Goal: Task Accomplishment & Management: Use online tool/utility

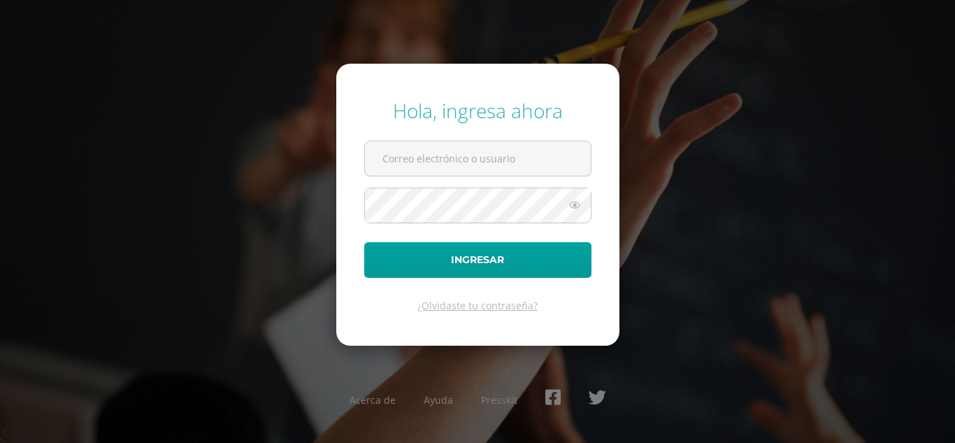
click at [411, 156] on input "text" at bounding box center [478, 158] width 226 height 34
type input "[PERSON_NAME][EMAIL_ADDRESS][PERSON_NAME][DOMAIN_NAME][PERSON_NAME]"
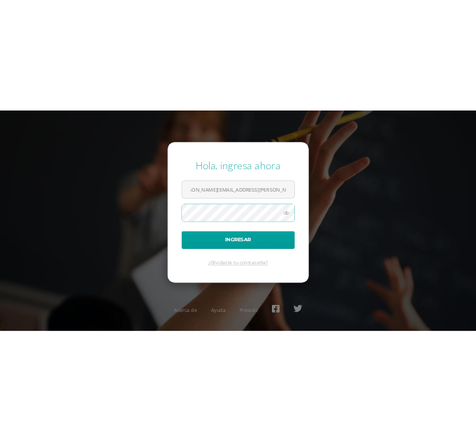
scroll to position [0, 0]
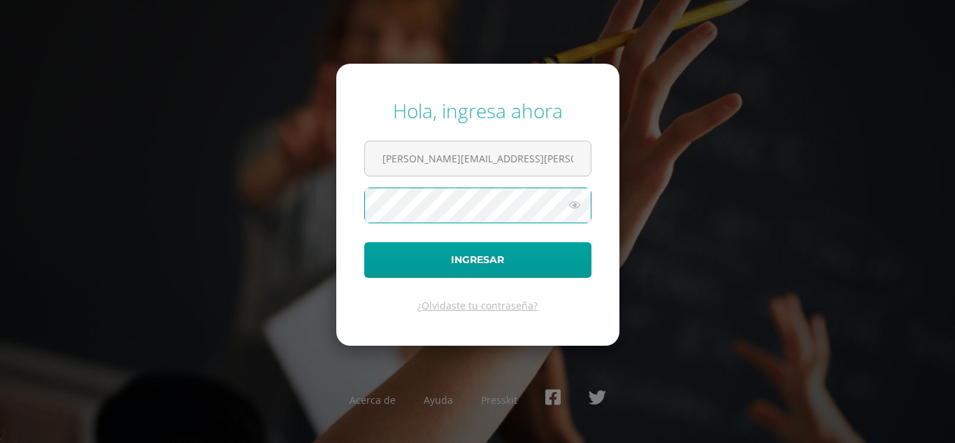
click at [364, 242] on button "Ingresar" at bounding box center [477, 260] width 227 height 36
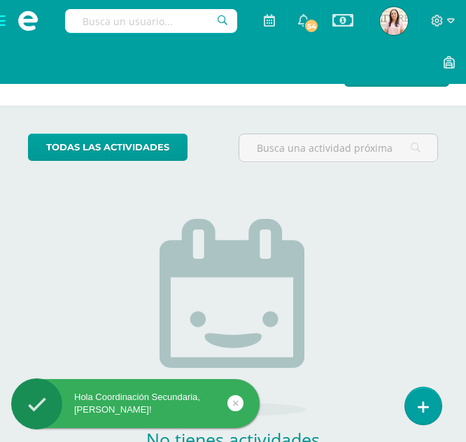
click at [186, 17] on input "text" at bounding box center [151, 21] width 172 height 24
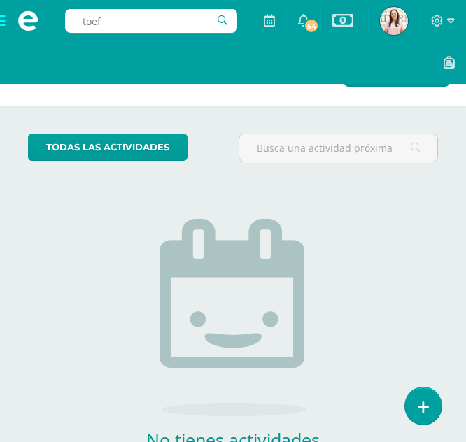
type input "toefl"
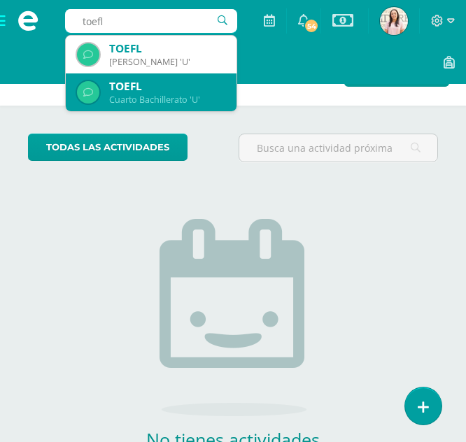
click at [170, 99] on div "Cuarto Bachillerato 'U'" at bounding box center [167, 100] width 116 height 12
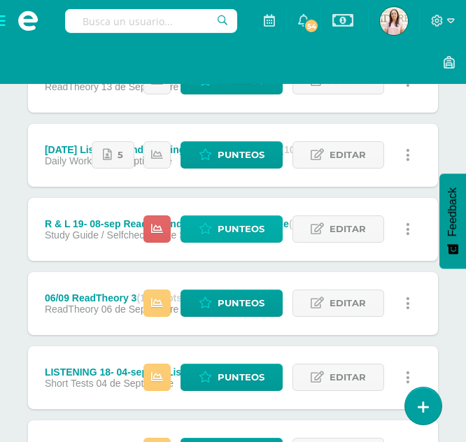
scroll to position [332, 0]
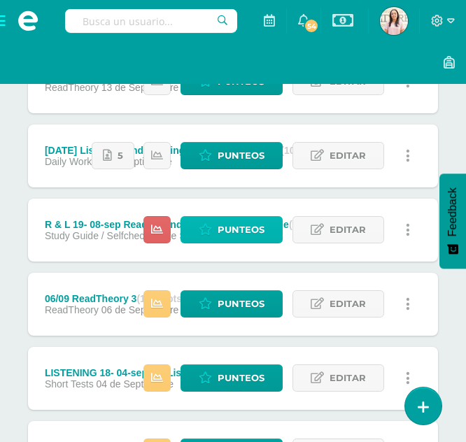
click at [254, 238] on span "Punteos" at bounding box center [240, 230] width 47 height 26
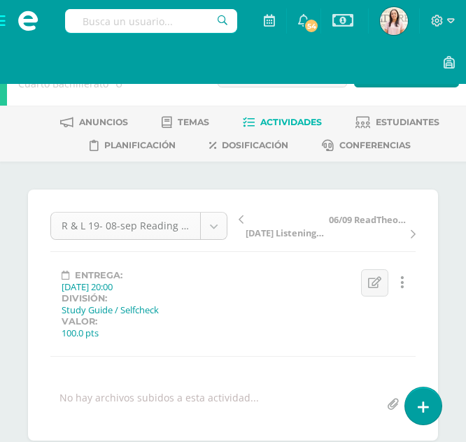
scroll to position [1, 0]
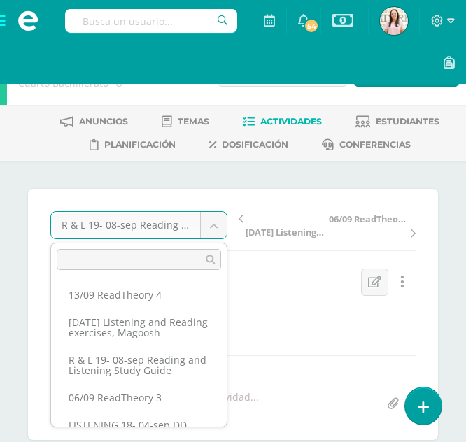
scroll to position [26, 0]
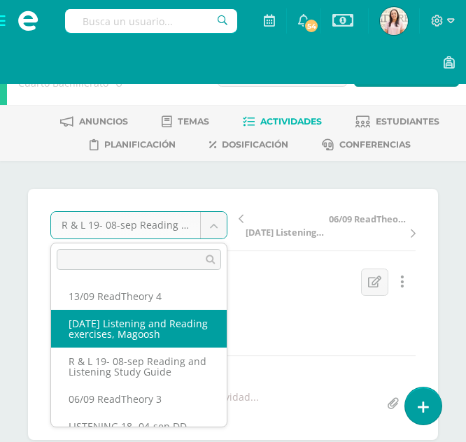
select select "/dashboard/teacher/grade-activity/220128/"
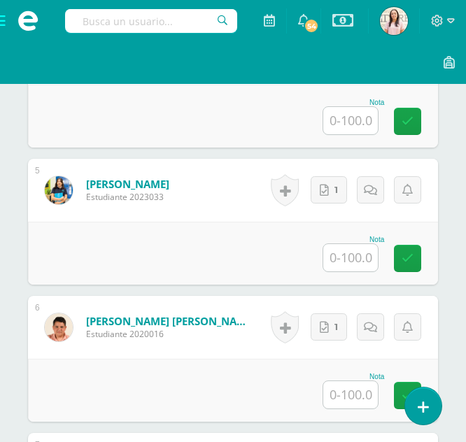
scroll to position [944, 0]
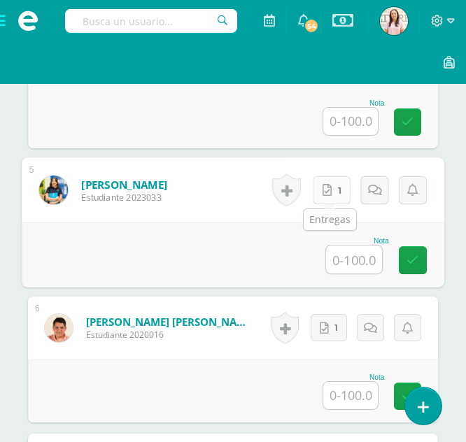
click at [333, 181] on link "1" at bounding box center [332, 190] width 38 height 28
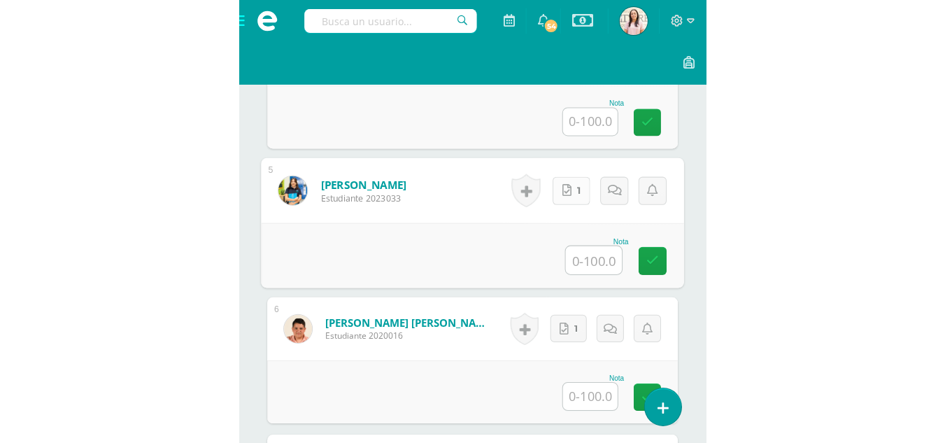
scroll to position [934, 0]
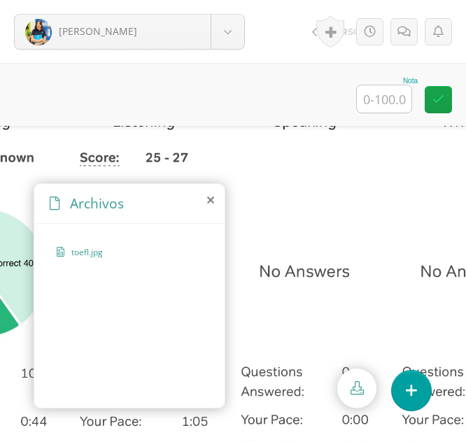
click at [213, 201] on icon at bounding box center [210, 199] width 7 height 11
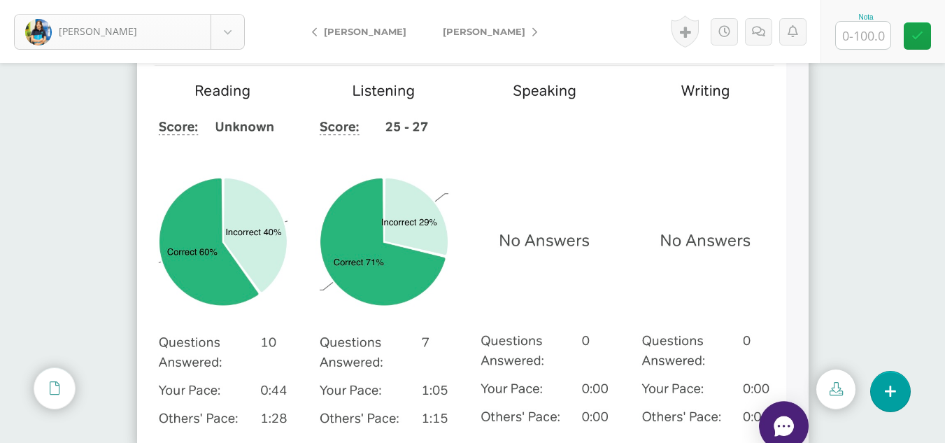
scroll to position [99, 0]
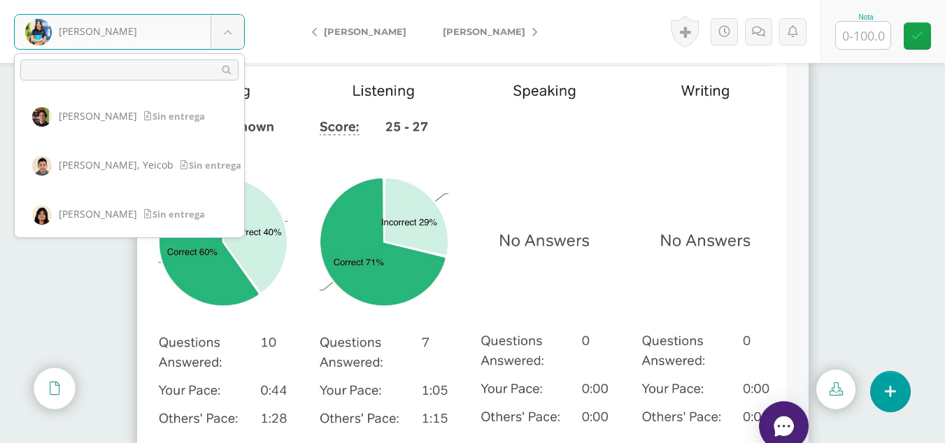
click at [228, 0] on body "López, Maité Batz, Javier Elías, Yeicob Guerra, Zoe Labbé, Juan López, Maité Me…" at bounding box center [472, 0] width 945 height 0
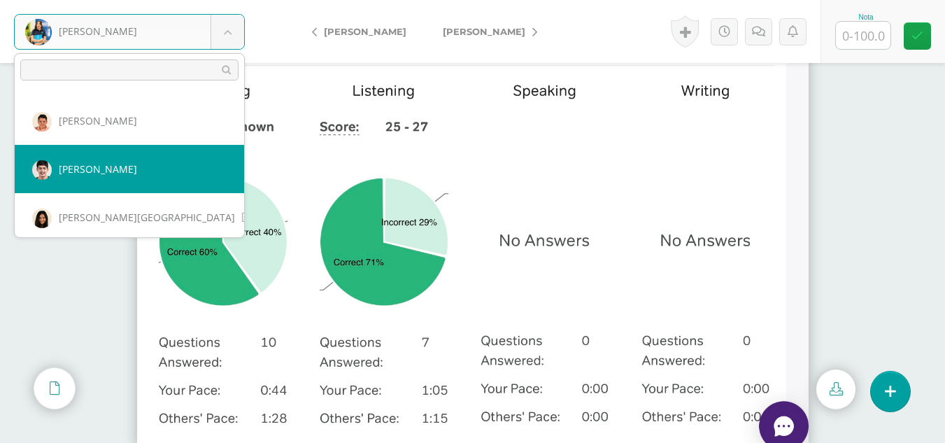
select select "362"
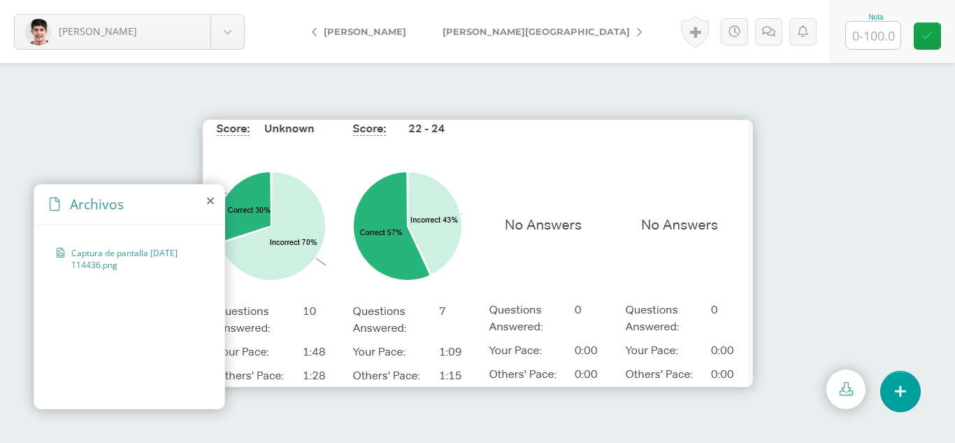
click at [211, 199] on icon at bounding box center [210, 200] width 7 height 11
